Goal: Task Accomplishment & Management: Manage account settings

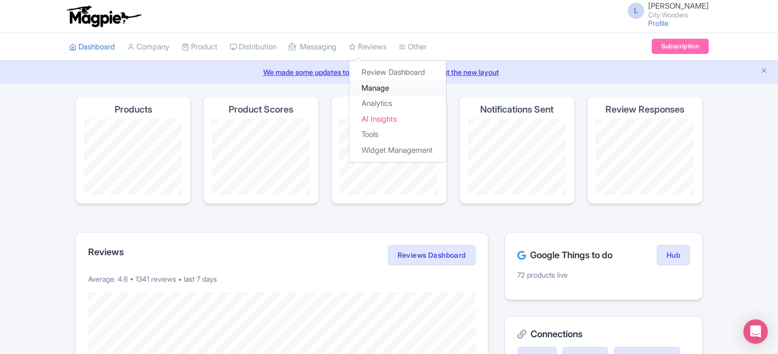
click at [383, 83] on link "Manage" at bounding box center [397, 88] width 97 height 16
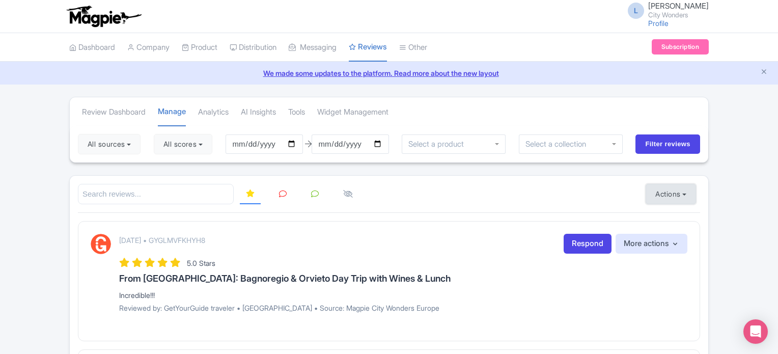
click at [671, 187] on button "Actions" at bounding box center [670, 194] width 50 height 20
click at [665, 218] on link "Import new reviews" at bounding box center [706, 220] width 120 height 20
click at [653, 199] on button "Actions" at bounding box center [670, 194] width 50 height 20
click at [655, 212] on link "Import new reviews" at bounding box center [706, 220] width 120 height 20
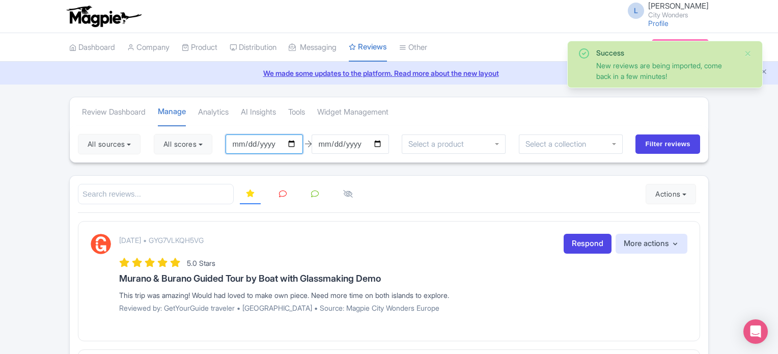
click at [297, 143] on input "[DATE]" at bounding box center [264, 143] width 77 height 19
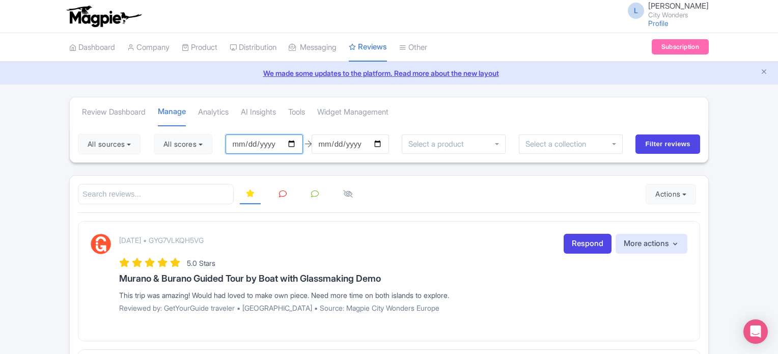
type input "[DATE]"
click at [206, 147] on button "All scores" at bounding box center [183, 144] width 59 height 20
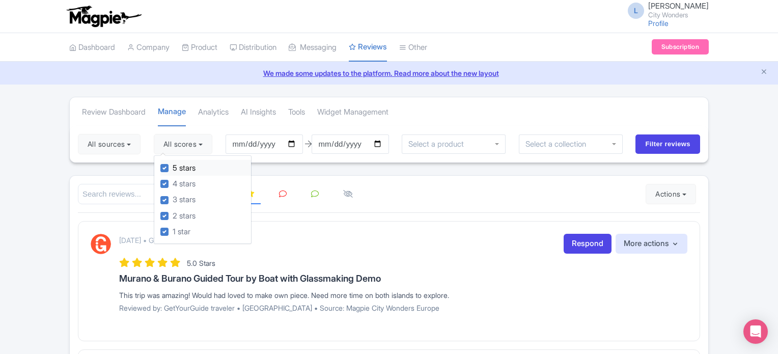
click at [173, 167] on label "5 stars" at bounding box center [184, 168] width 23 height 12
click at [173, 167] on input "5 stars" at bounding box center [176, 165] width 7 height 7
checkbox input "false"
click at [173, 180] on label "4 stars" at bounding box center [184, 184] width 23 height 12
click at [173, 180] on input "4 stars" at bounding box center [176, 181] width 7 height 7
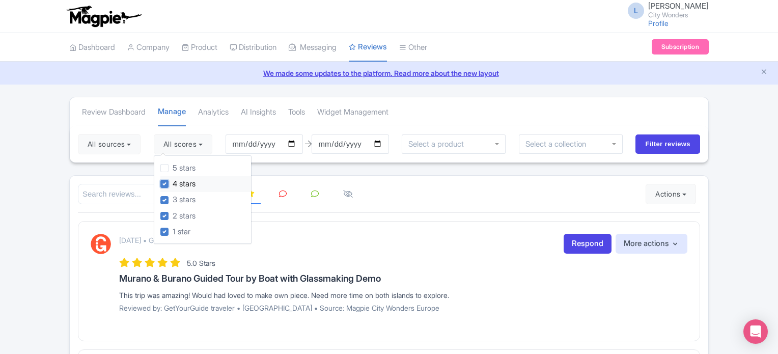
checkbox input "false"
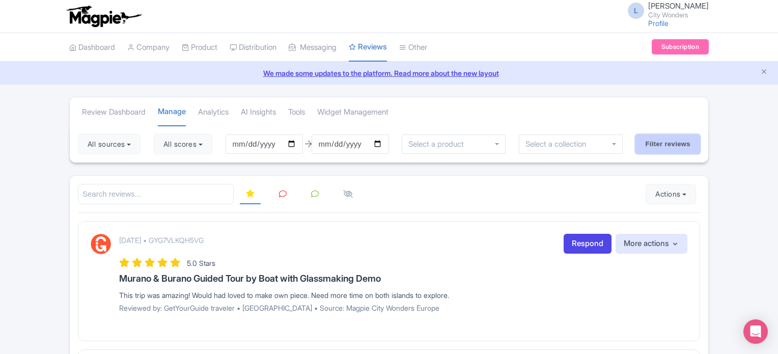
click at [660, 146] on input "Filter reviews" at bounding box center [667, 143] width 65 height 19
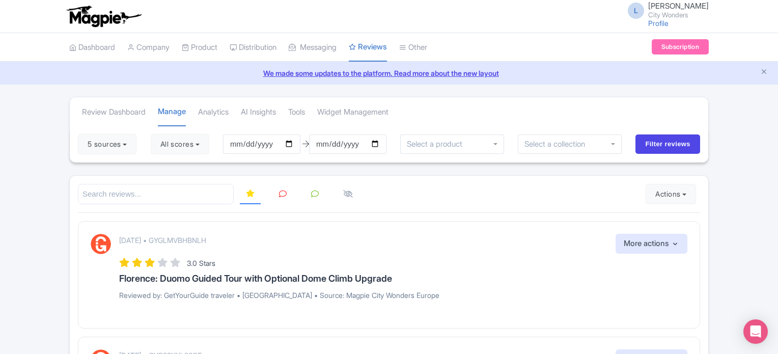
click at [280, 194] on icon at bounding box center [283, 194] width 8 height 8
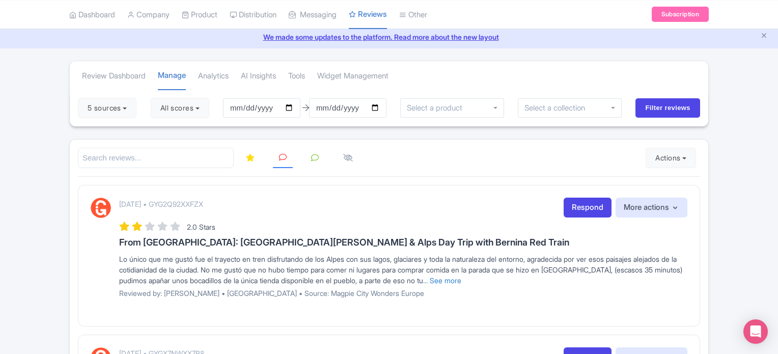
scroll to position [51, 0]
